Goal: Information Seeking & Learning: Learn about a topic

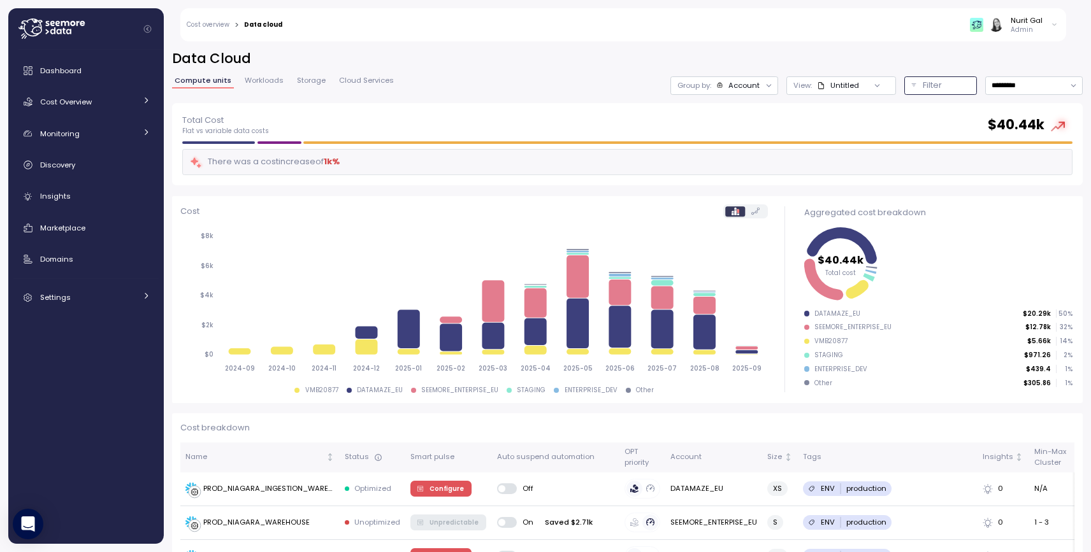
click at [937, 84] on p "Filter" at bounding box center [932, 85] width 19 height 13
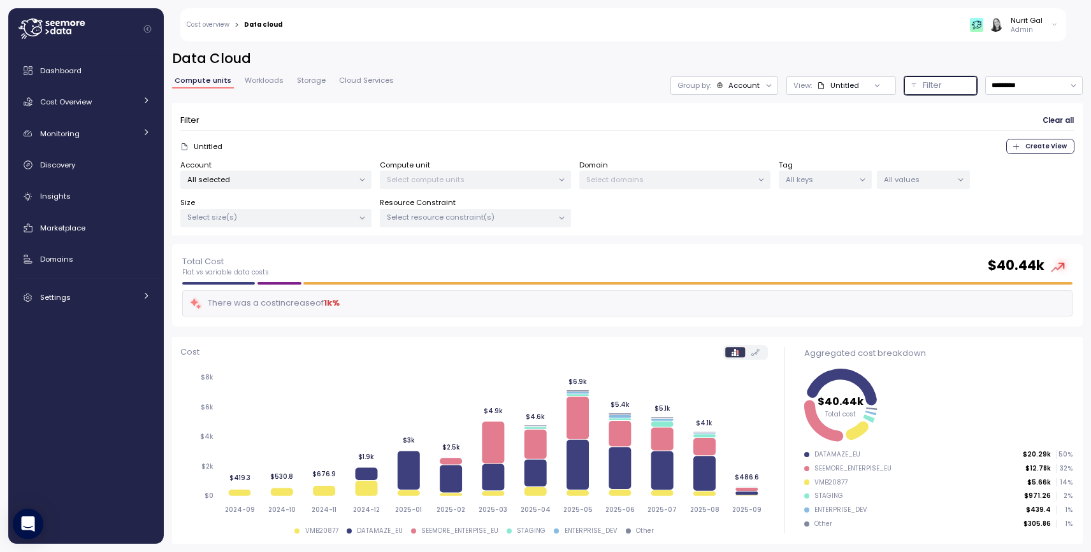
click at [494, 181] on p "Select compute units" at bounding box center [470, 180] width 166 height 10
click at [487, 229] on div "Filter Clear all Untitled Create View Account All selected Compute unit Select …" at bounding box center [627, 169] width 910 height 133
click at [487, 222] on div "Select resource constraint(s)" at bounding box center [475, 218] width 191 height 18
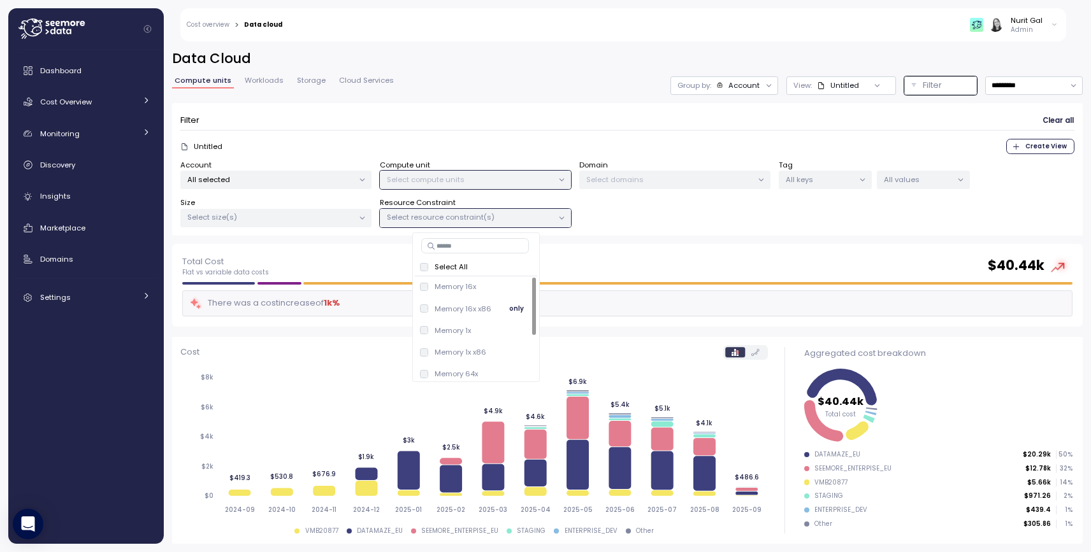
click at [514, 304] on span "only" at bounding box center [516, 309] width 15 height 14
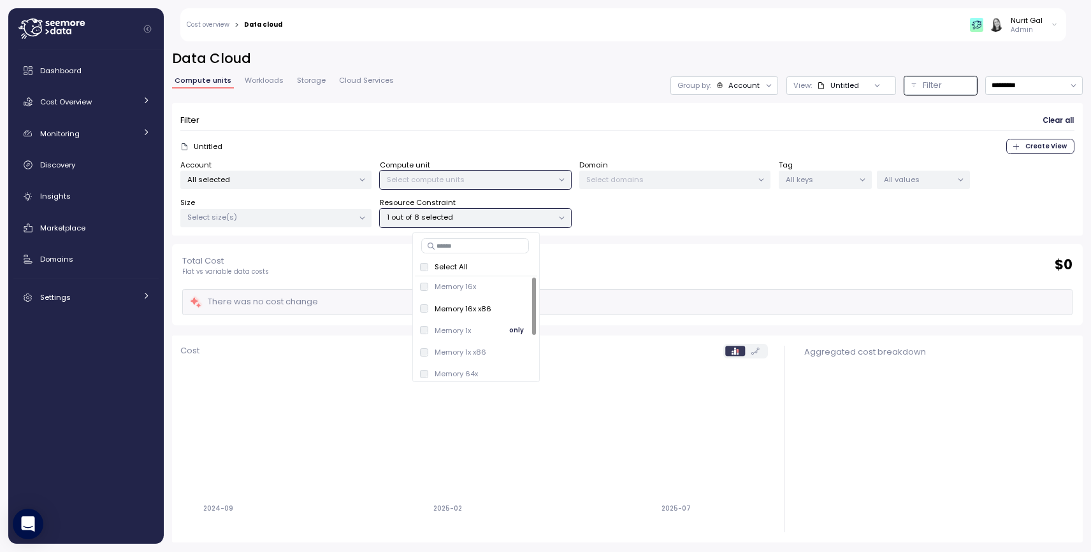
click at [514, 324] on span "only" at bounding box center [516, 331] width 15 height 14
click at [836, 92] on div "View: Untitled" at bounding box center [841, 85] width 110 height 18
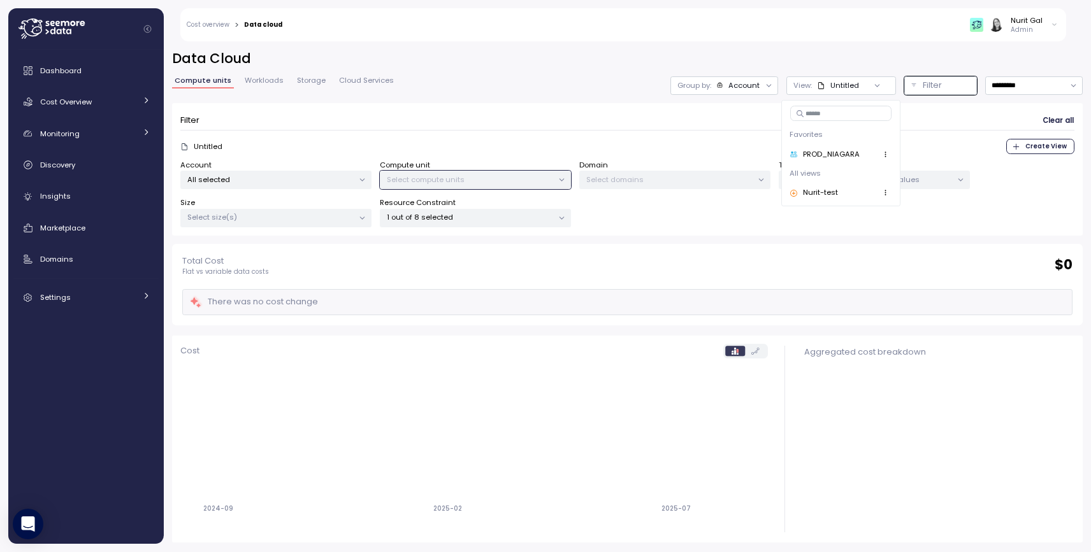
click at [817, 159] on div "PROD_NIAGARA" at bounding box center [824, 154] width 70 height 11
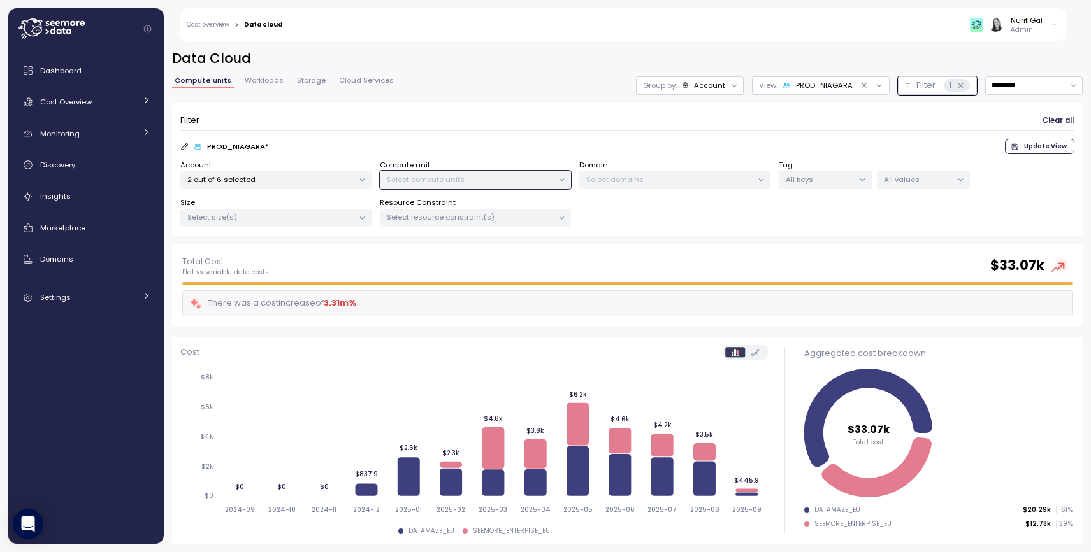
click at [354, 180] on div at bounding box center [362, 180] width 18 height 18
click at [360, 180] on icon at bounding box center [362, 180] width 8 height 8
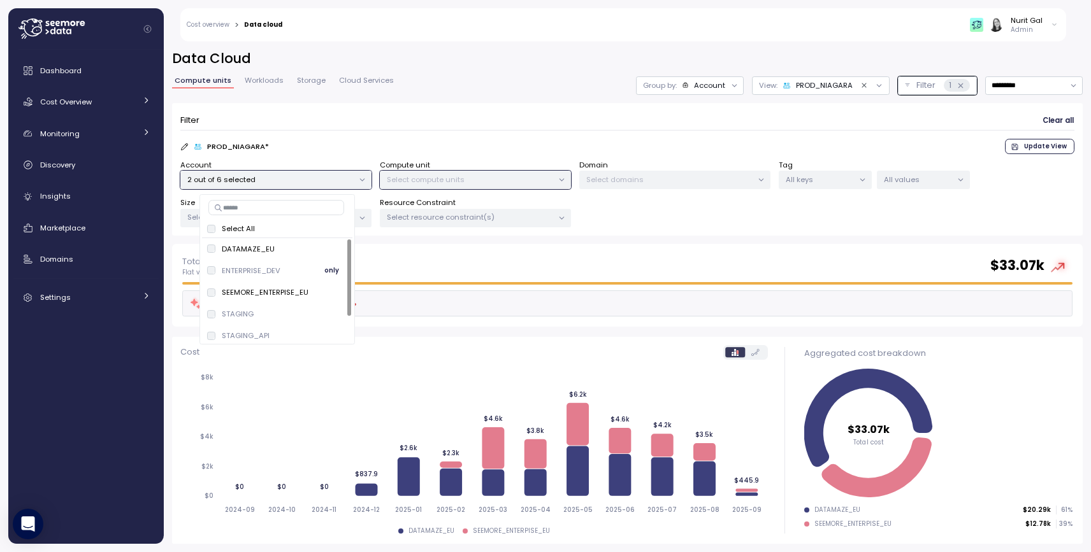
click at [331, 275] on span "only" at bounding box center [331, 271] width 15 height 14
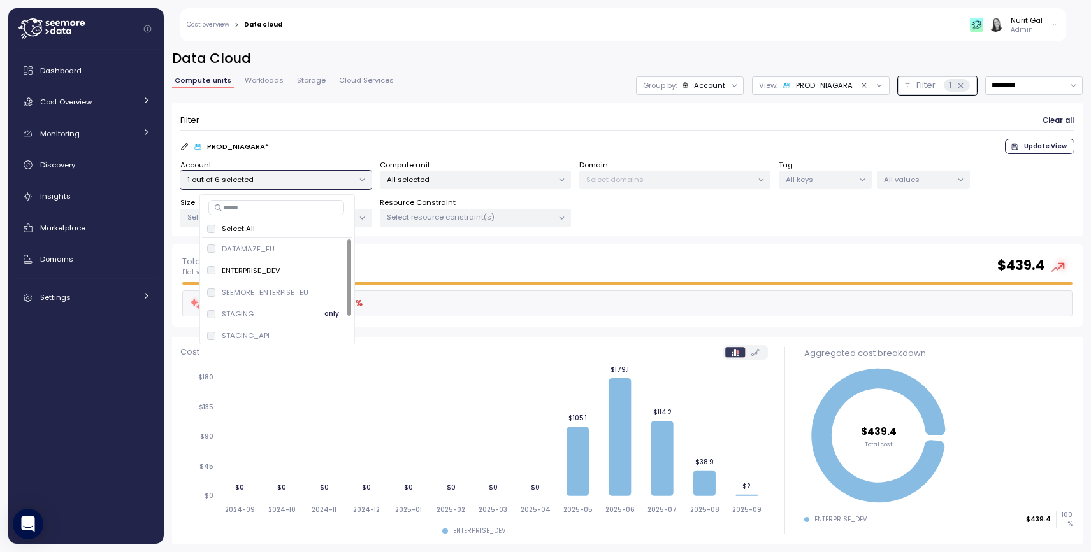
click at [327, 310] on span "only" at bounding box center [331, 314] width 15 height 14
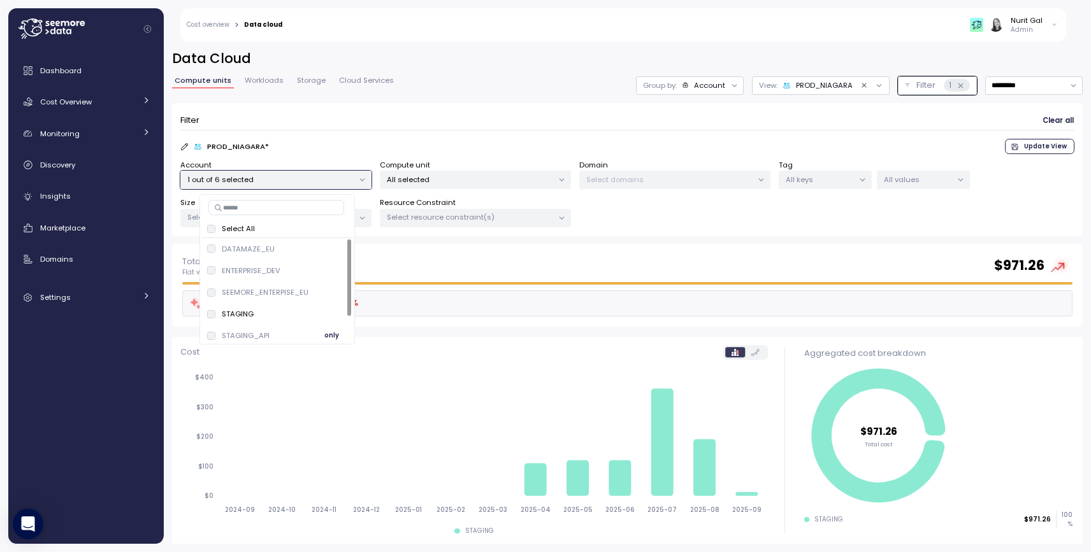
click at [330, 332] on span "only" at bounding box center [331, 336] width 15 height 14
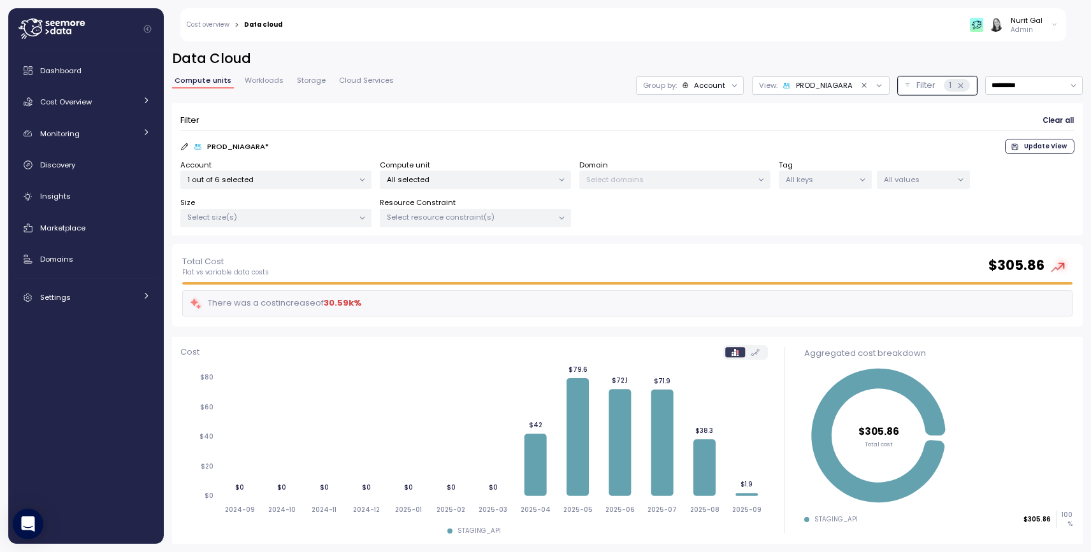
click at [376, 134] on form "Filter Clear all PROD_NIAGARA * Update View Account 1 out of 6 selected Compute…" at bounding box center [627, 169] width 894 height 117
click at [396, 186] on div "All selected" at bounding box center [475, 180] width 191 height 18
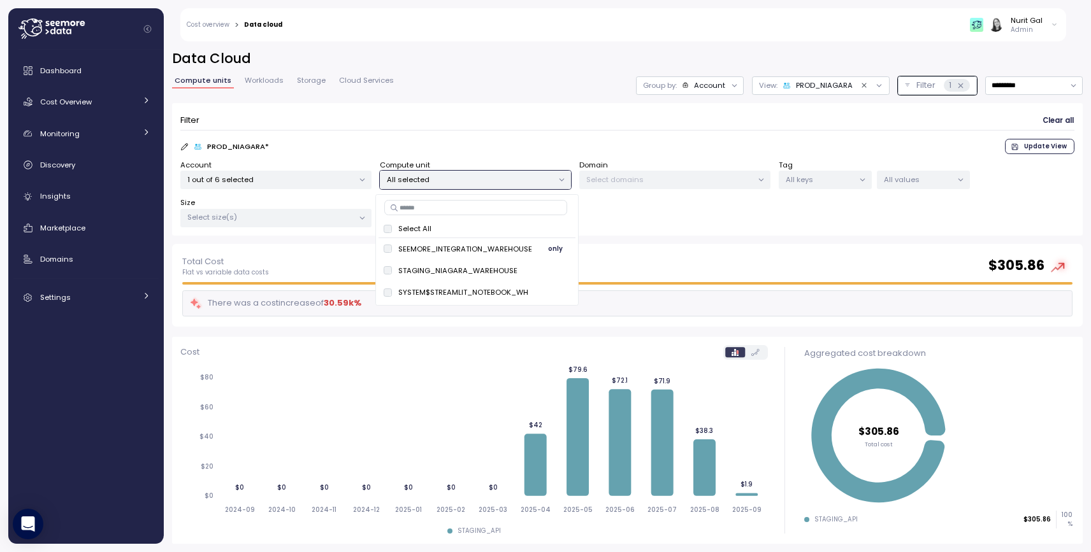
click at [426, 259] on div "SEEMORE_INTEGRATION_WAREHOUSE only" at bounding box center [477, 249] width 198 height 22
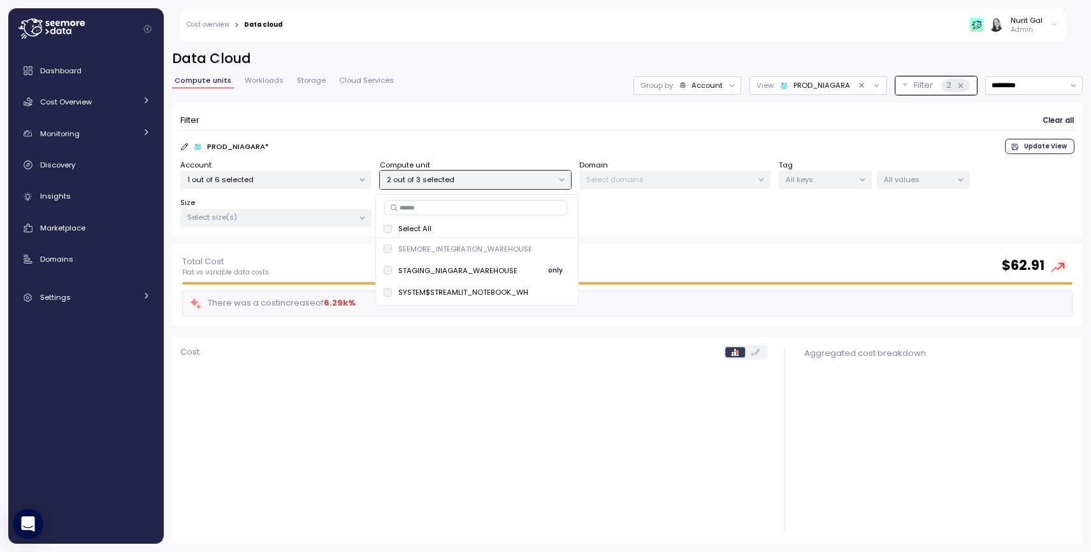
click at [426, 266] on p "STAGING_NIAGARA_WAREHOUSE" at bounding box center [457, 271] width 119 height 10
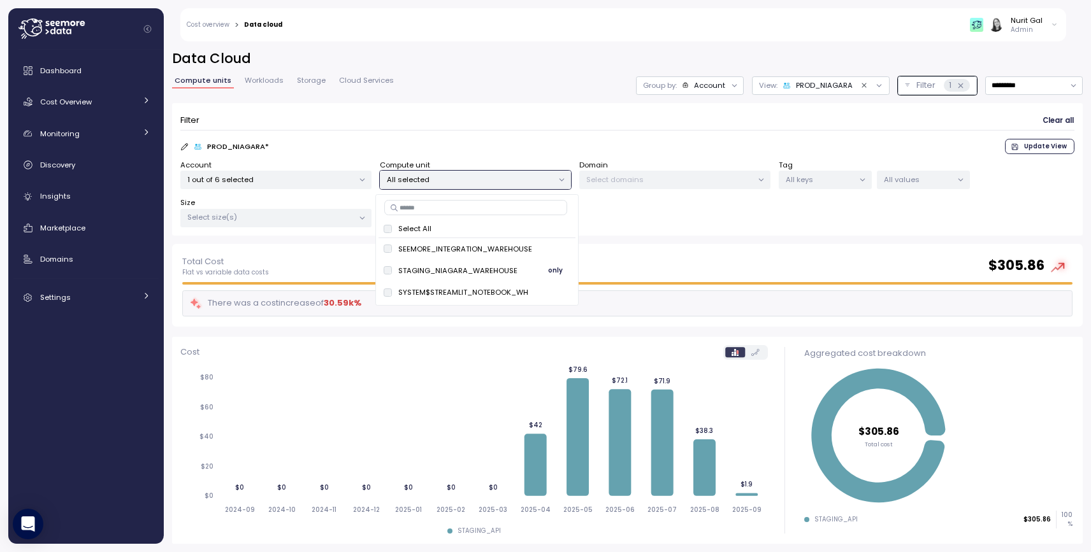
click at [552, 268] on span "only" at bounding box center [555, 271] width 15 height 14
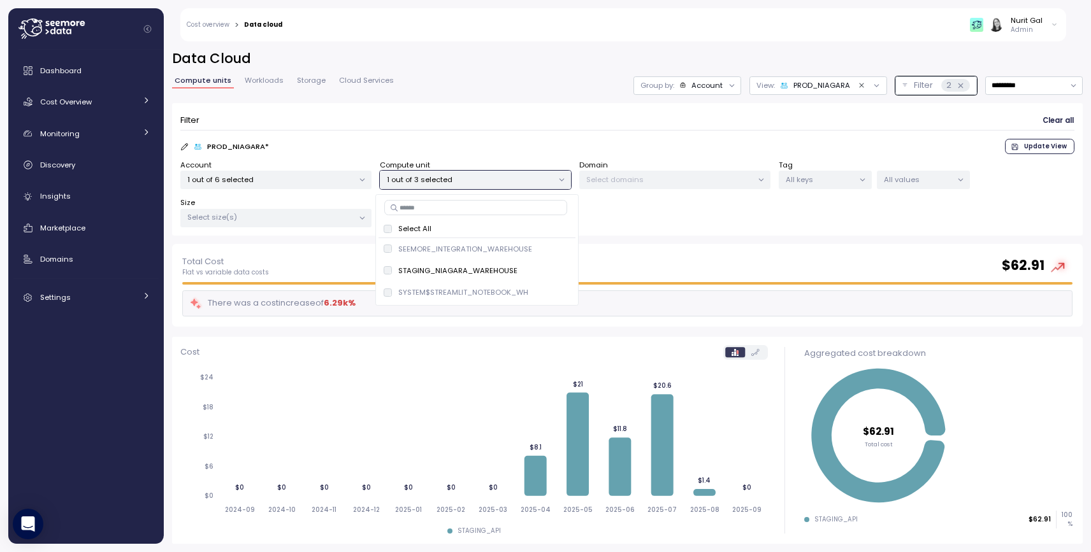
click at [600, 242] on div "Filter Clear all PROD_NIAGARA * Update View Account 1 out of 6 selected Compute…" at bounding box center [627, 173] width 910 height 141
